Goal: Transaction & Acquisition: Purchase product/service

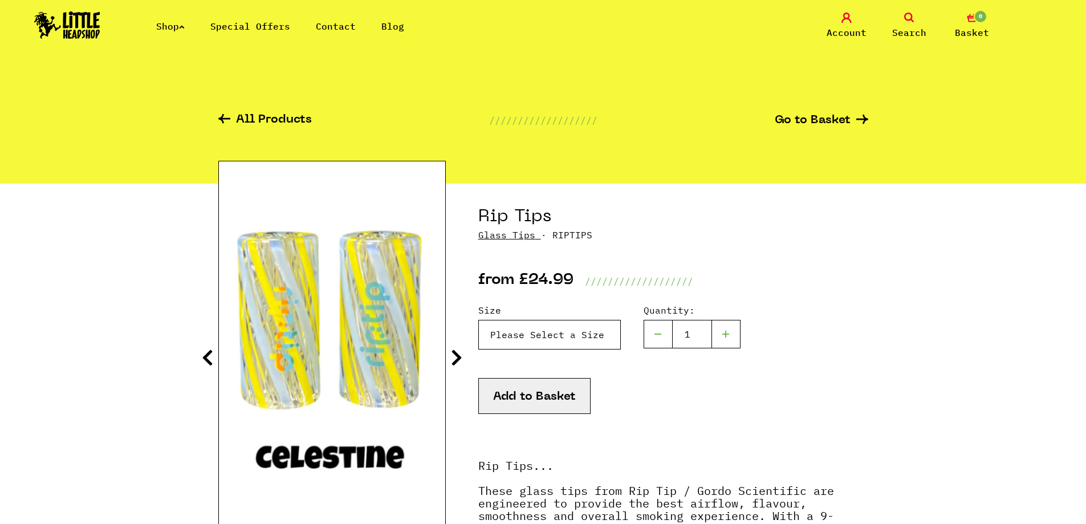
click at [590, 332] on select "Please Select a Size Rip Tips - Size 7 - Clear - £24.99 (Out of Stock) Rip Tips…" at bounding box center [549, 335] width 142 height 30
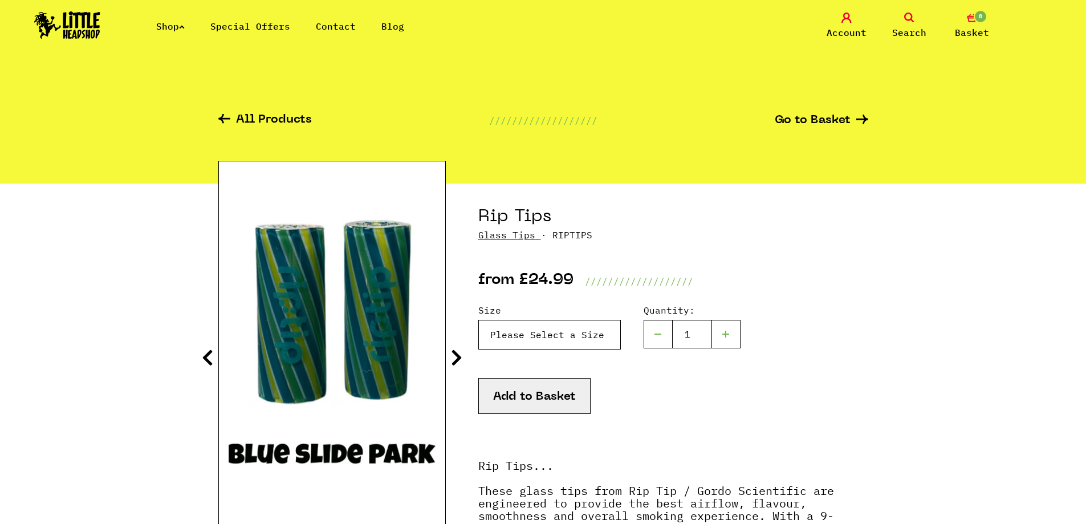
select select "1956"
click at [478, 320] on select "Please Select a Size Rip Tips - Size 7 - Clear - £24.99 (Out of Stock) Rip Tips…" at bounding box center [549, 335] width 142 height 30
drag, startPoint x: 463, startPoint y: 359, endPoint x: 454, endPoint y: 358, distance: 9.7
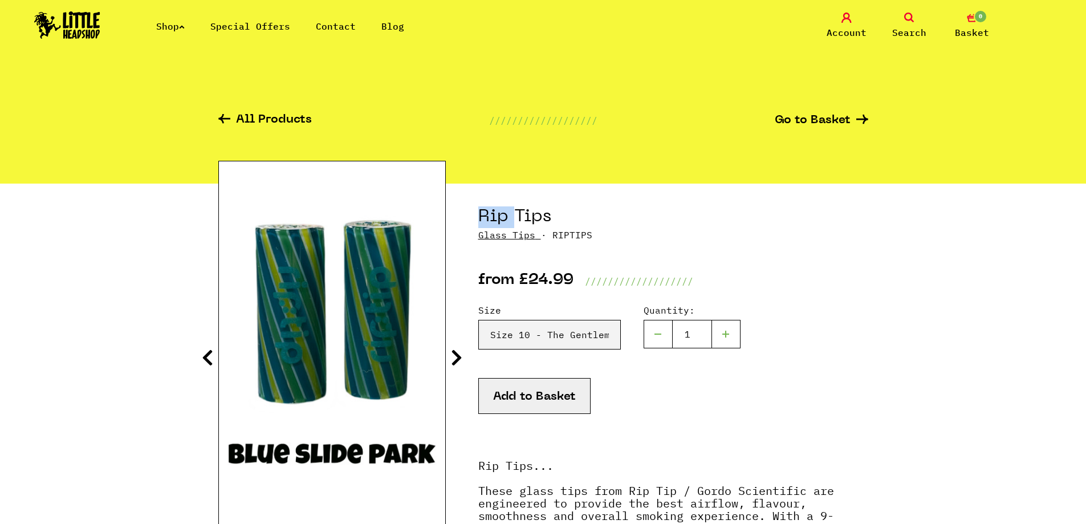
click at [456, 363] on icon at bounding box center [456, 357] width 11 height 18
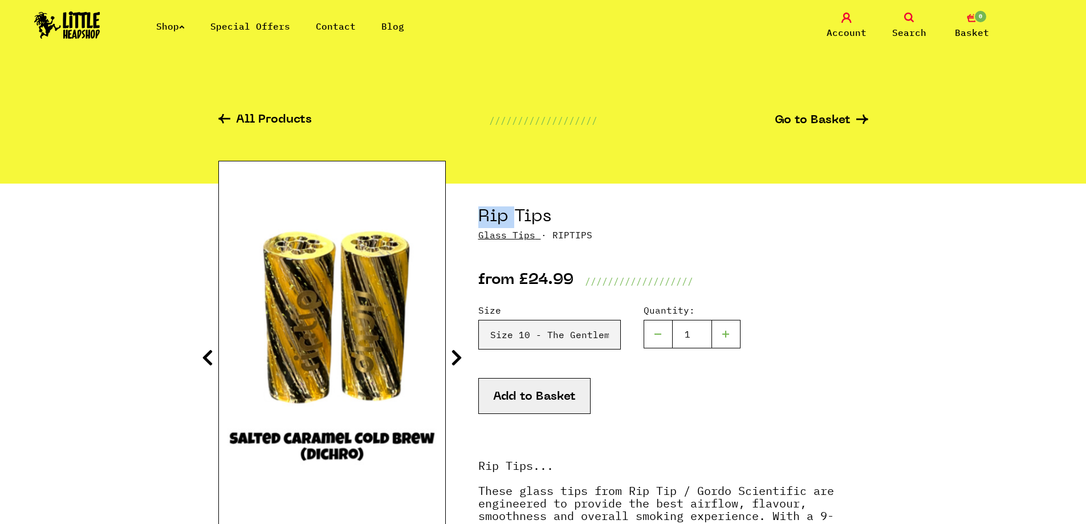
click at [456, 364] on icon at bounding box center [456, 357] width 11 height 18
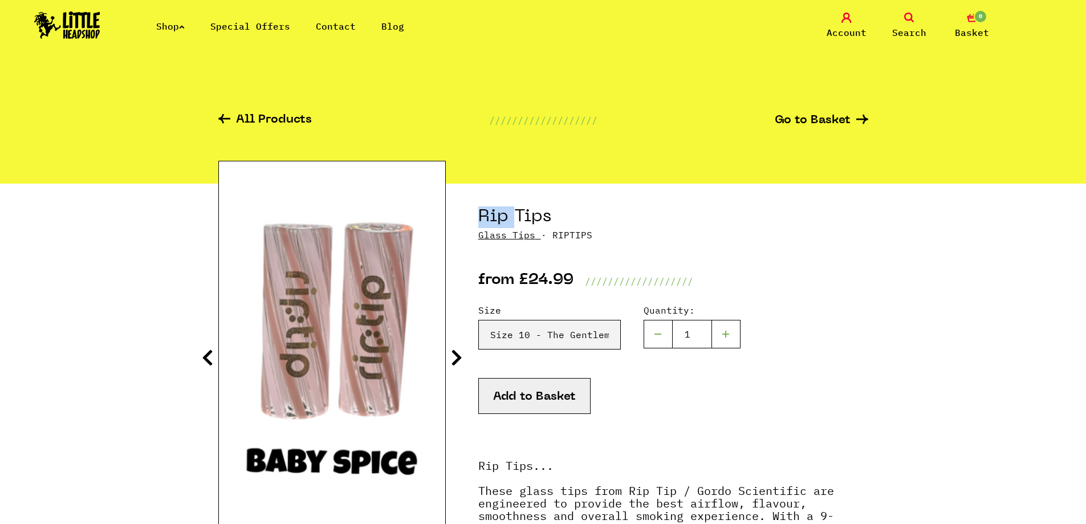
click at [456, 364] on icon at bounding box center [456, 357] width 11 height 18
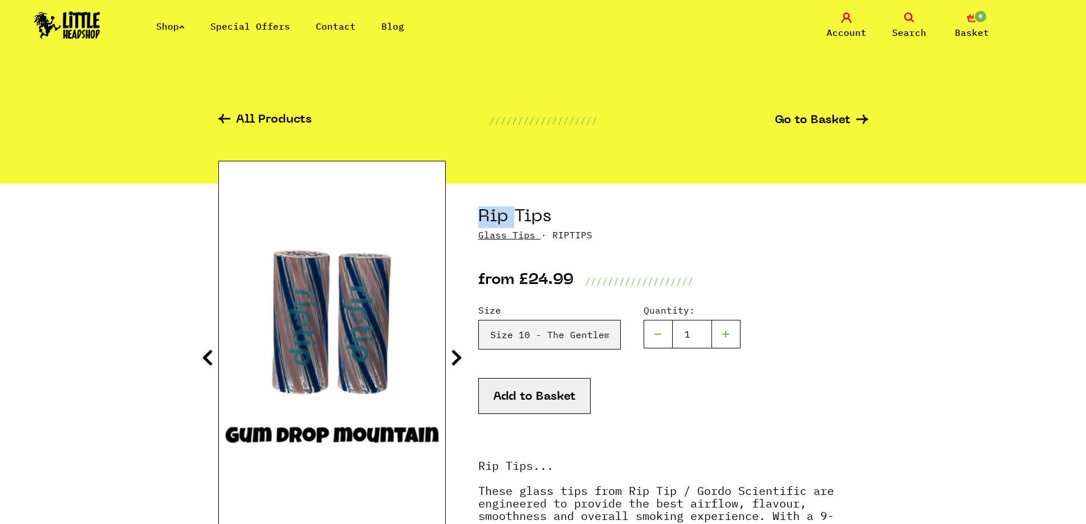
click at [456, 364] on icon at bounding box center [456, 357] width 11 height 18
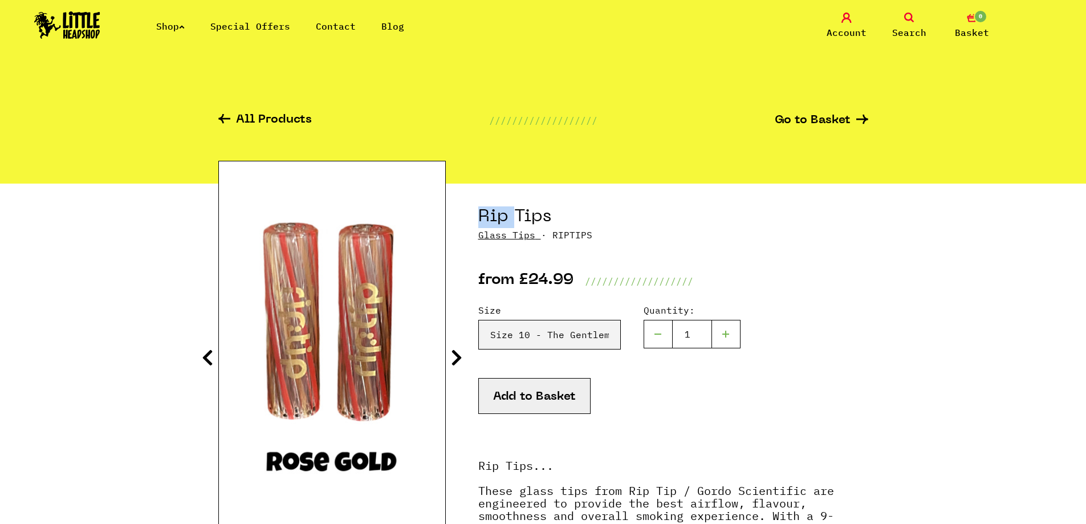
click at [456, 364] on icon at bounding box center [456, 357] width 11 height 18
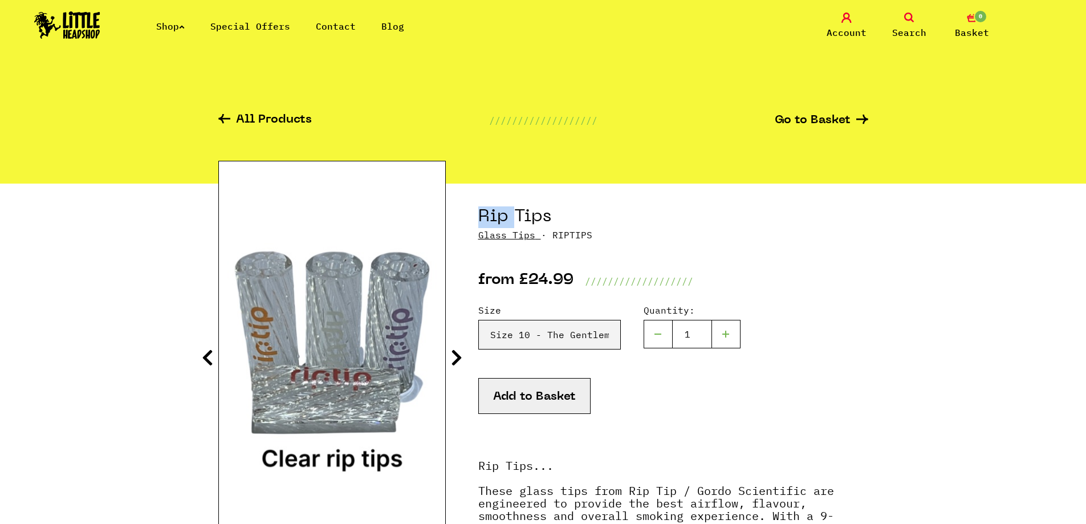
click at [456, 364] on icon at bounding box center [456, 357] width 11 height 18
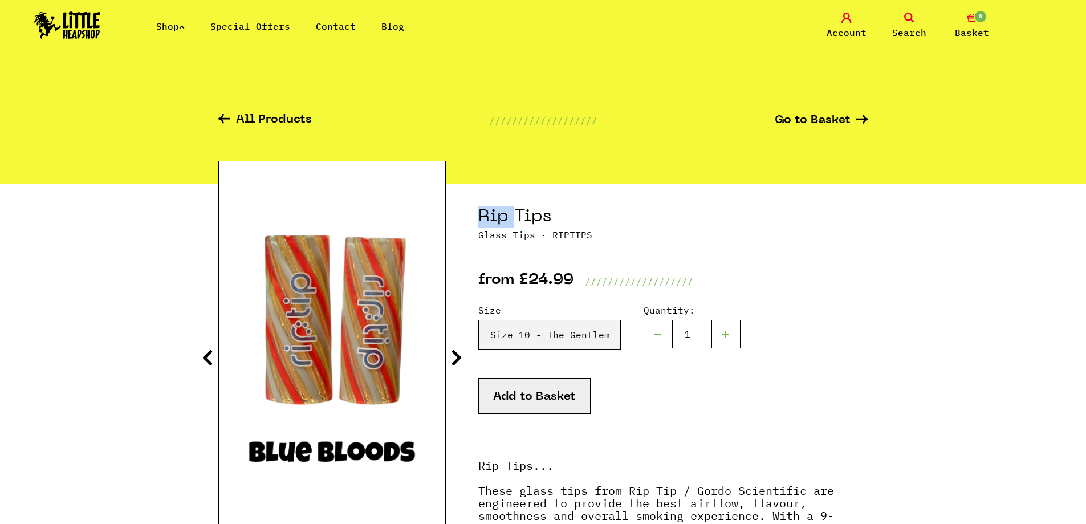
click at [456, 364] on icon at bounding box center [456, 357] width 11 height 18
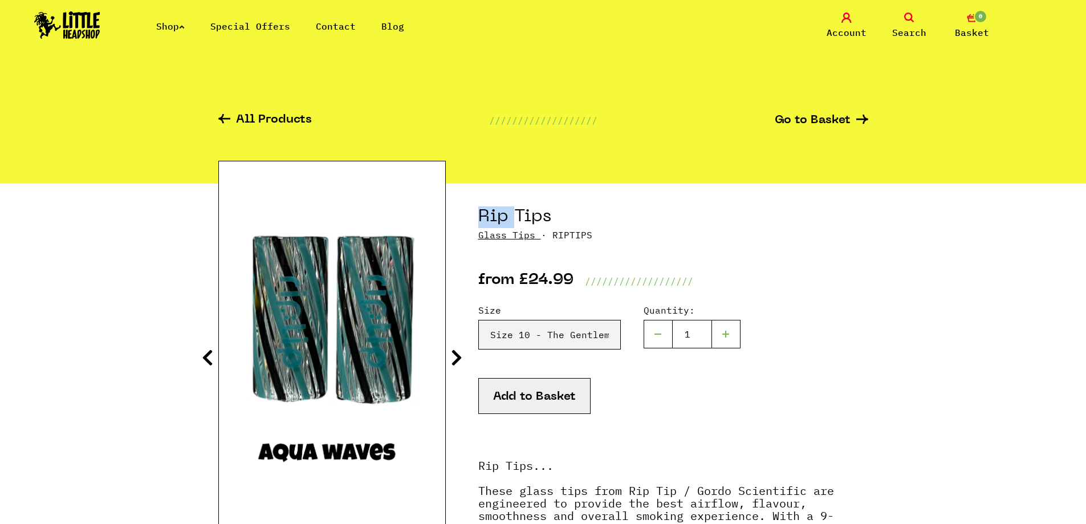
click at [456, 364] on icon at bounding box center [456, 357] width 11 height 18
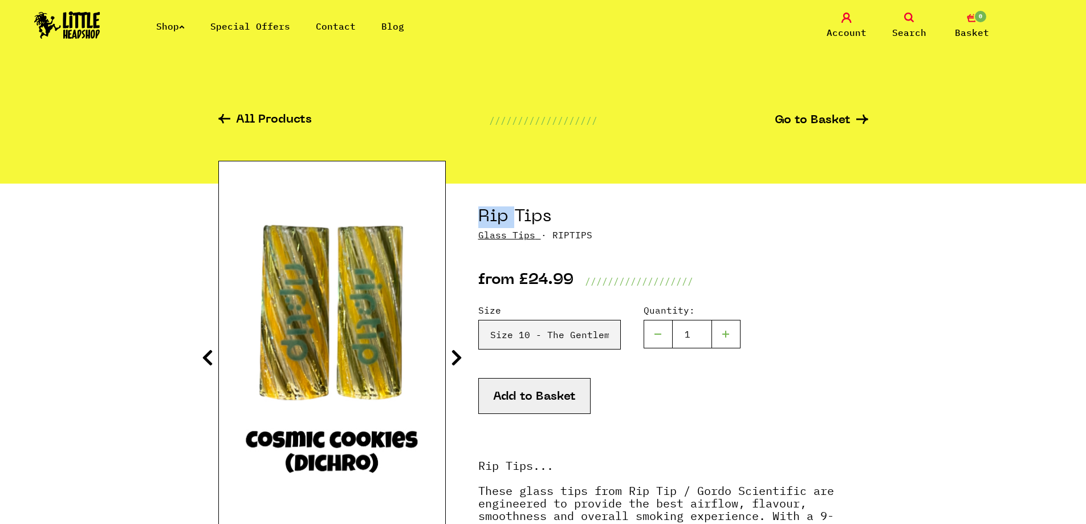
click at [456, 364] on icon at bounding box center [456, 357] width 11 height 18
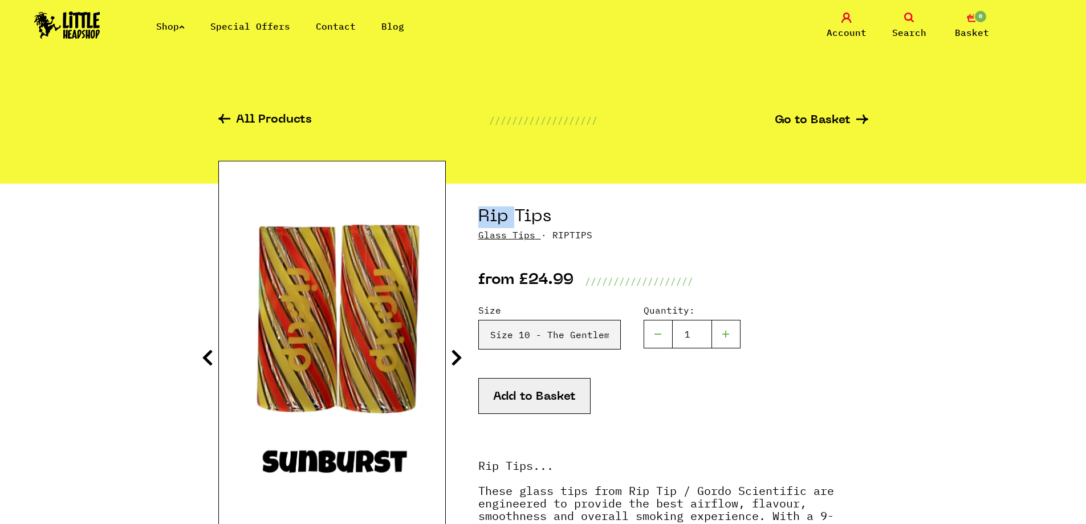
click at [456, 364] on icon at bounding box center [456, 357] width 11 height 18
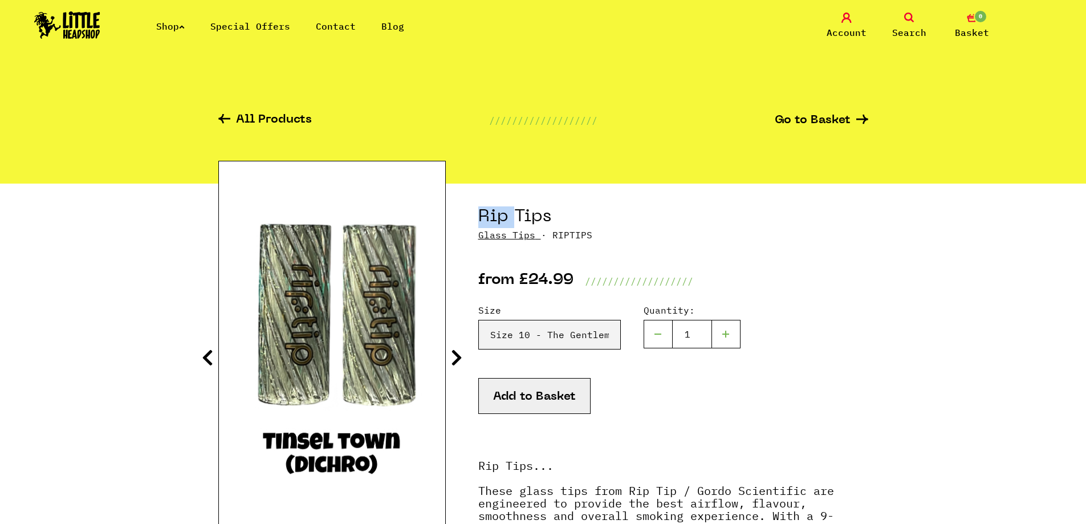
click at [456, 364] on icon at bounding box center [456, 357] width 11 height 18
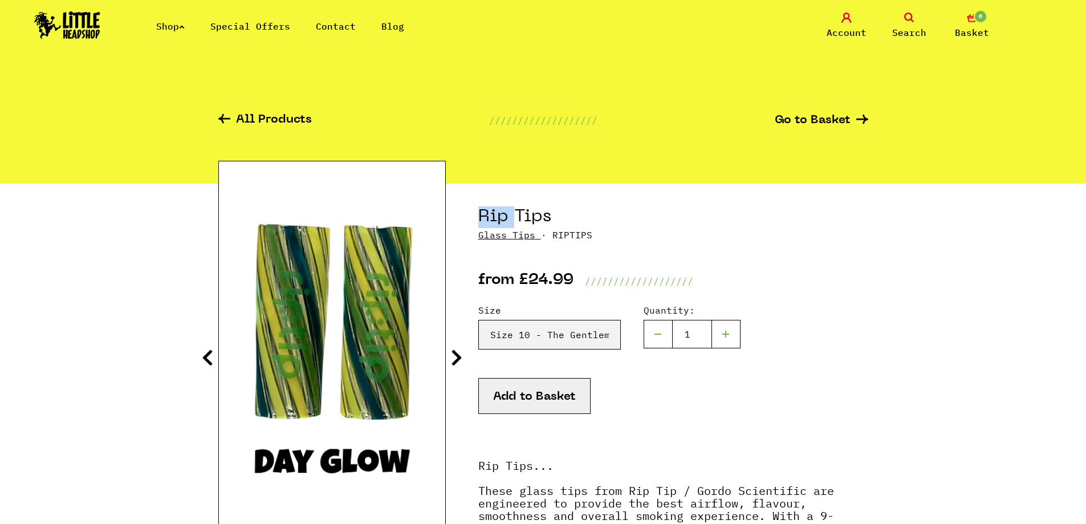
click at [456, 364] on icon at bounding box center [456, 357] width 11 height 18
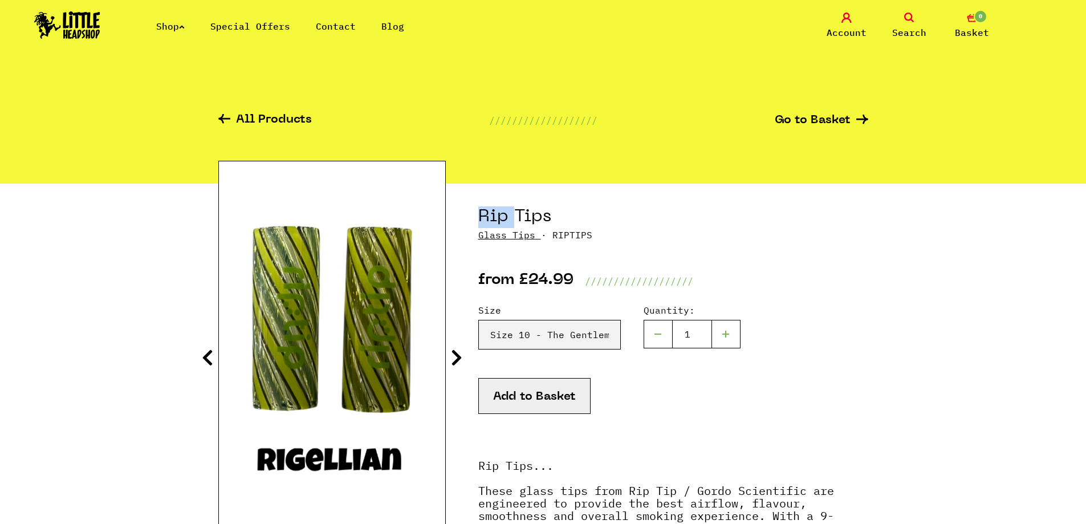
click at [456, 364] on icon at bounding box center [456, 357] width 11 height 18
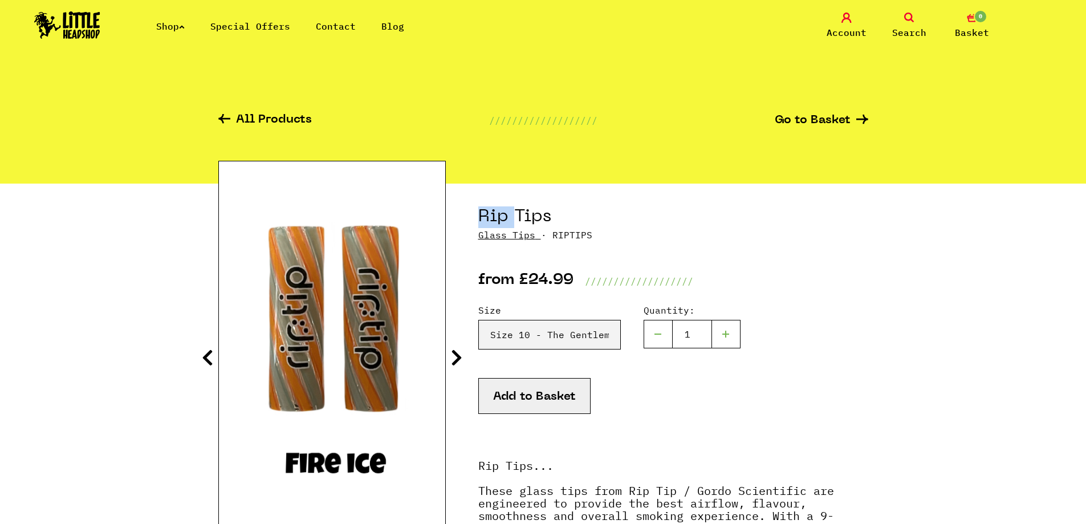
click at [456, 364] on icon at bounding box center [456, 357] width 11 height 18
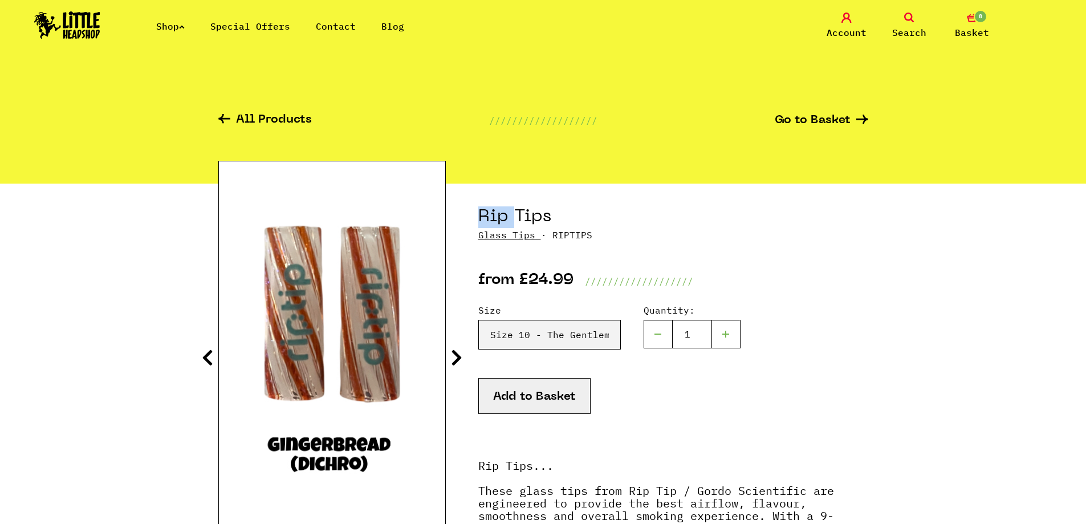
click at [456, 364] on icon at bounding box center [456, 357] width 11 height 18
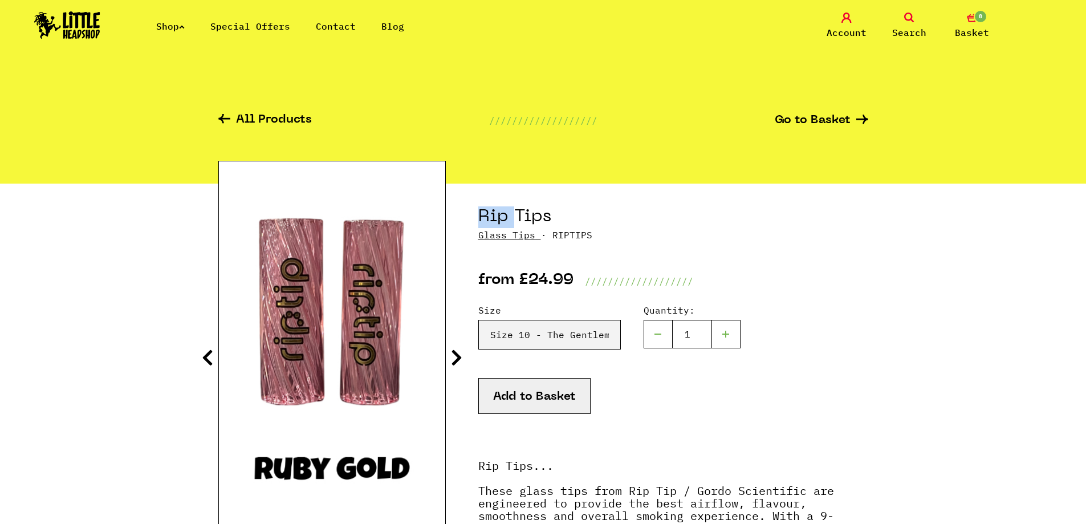
click at [458, 364] on icon at bounding box center [456, 357] width 11 height 18
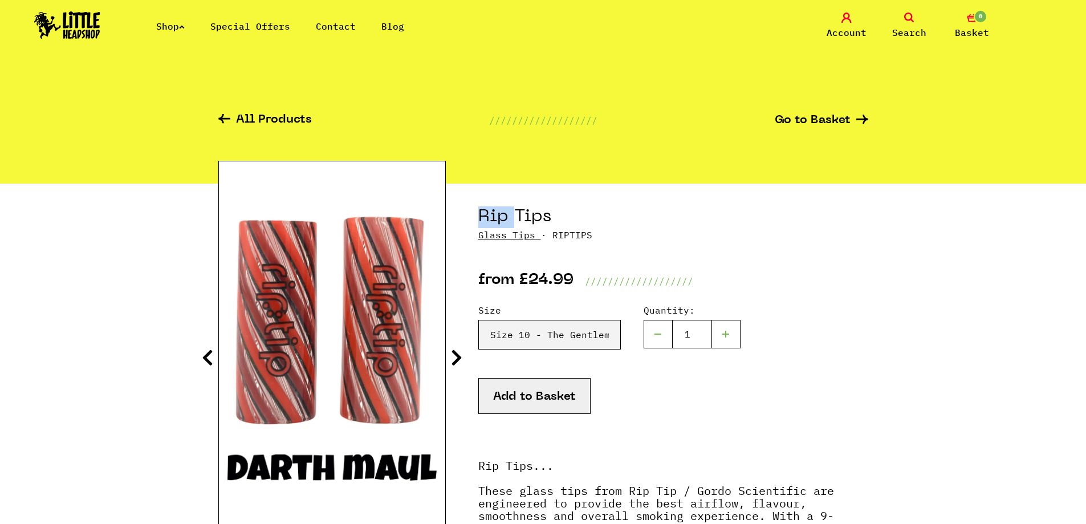
click at [458, 364] on icon at bounding box center [456, 357] width 11 height 18
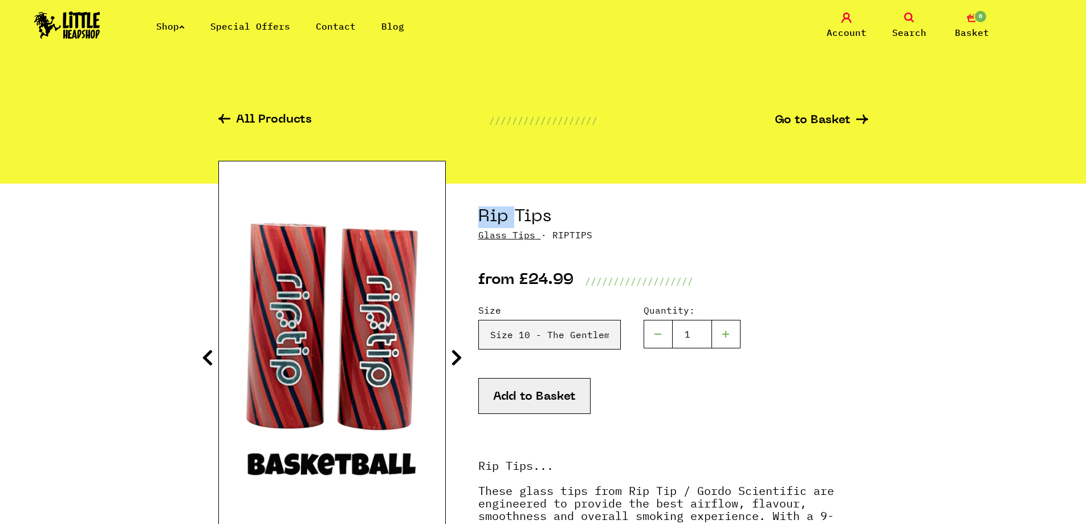
click at [458, 364] on icon at bounding box center [456, 357] width 11 height 18
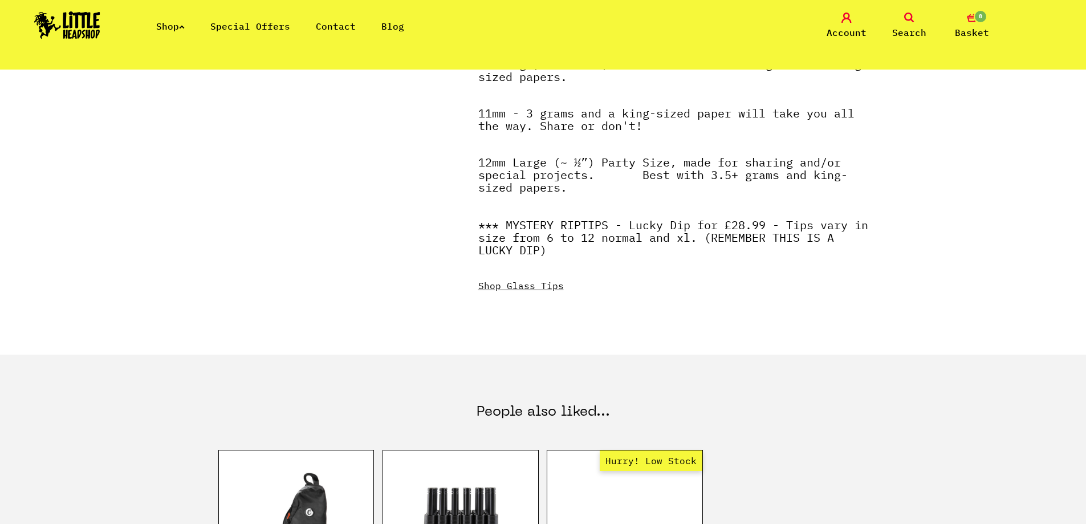
scroll to position [1026, 0]
